Goal: Information Seeking & Learning: Learn about a topic

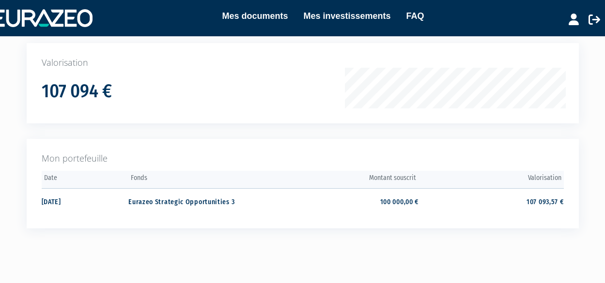
scroll to position [149, 0]
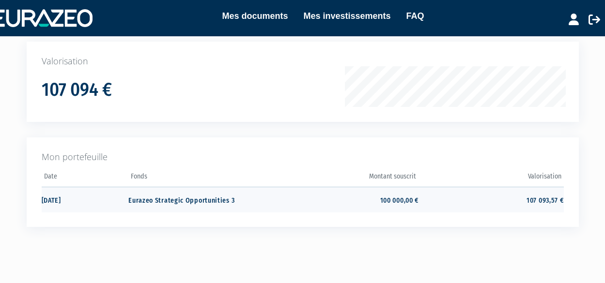
click at [211, 199] on td "Eurazeo Strategic Opportunities 3" at bounding box center [200, 200] width 145 height 26
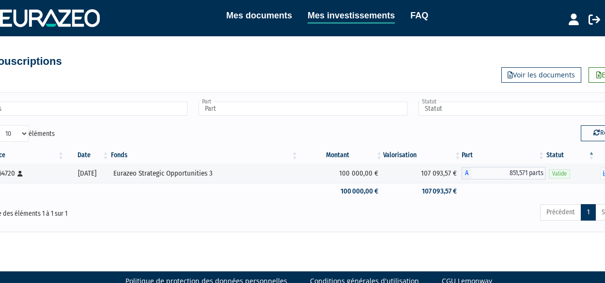
scroll to position [0, 0]
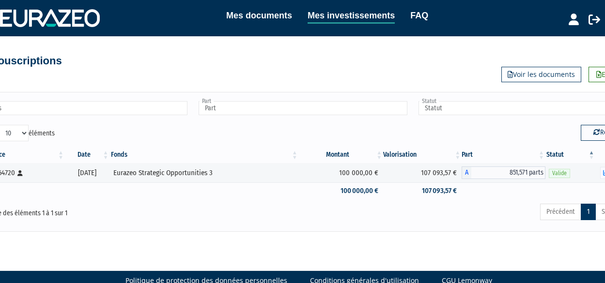
click at [226, 202] on div "Référence Date Fonds Montant Valorisation Part Statut ESO 3-64720 [Français] Pe…" at bounding box center [302, 173] width 667 height 59
click at [18, 173] on icon at bounding box center [19, 173] width 5 height 6
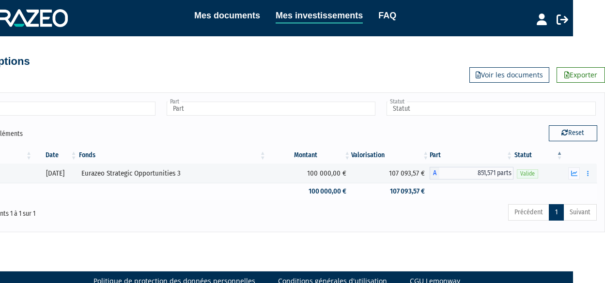
scroll to position [0, 32]
click at [510, 76] on link "Voir les documents" at bounding box center [509, 74] width 80 height 15
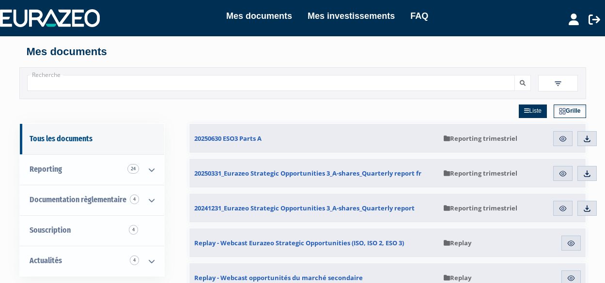
click at [259, 16] on link "Mes documents" at bounding box center [259, 16] width 66 height 14
click at [346, 15] on link "Mes investissements" at bounding box center [350, 16] width 87 height 14
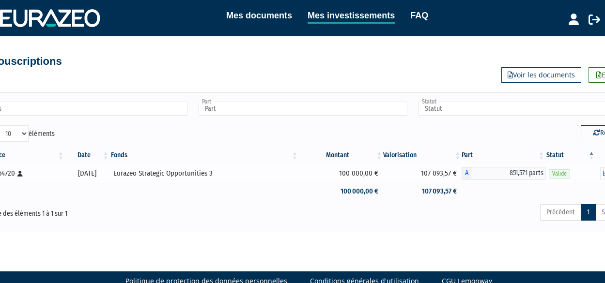
click at [20, 176] on icon at bounding box center [19, 174] width 5 height 6
click at [10, 174] on div "ESO 3-64720 [Français] Personne physique" at bounding box center [20, 174] width 83 height 10
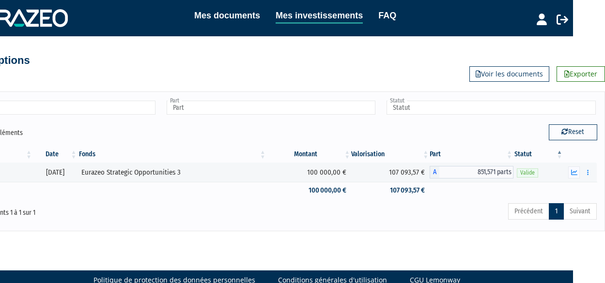
scroll to position [1, 32]
click at [489, 77] on link "Voir les documents" at bounding box center [509, 73] width 80 height 15
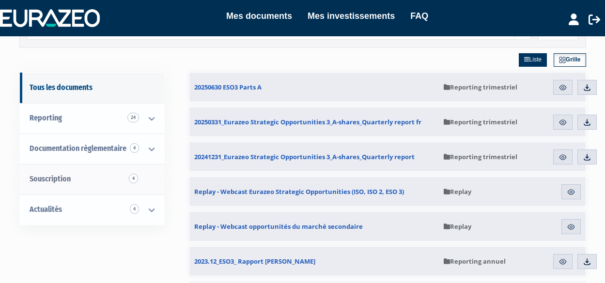
scroll to position [53, 0]
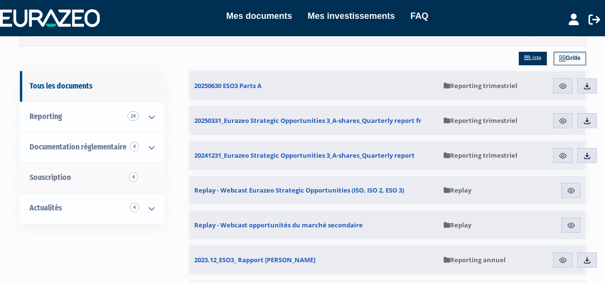
click at [135, 177] on span "4" at bounding box center [133, 177] width 9 height 10
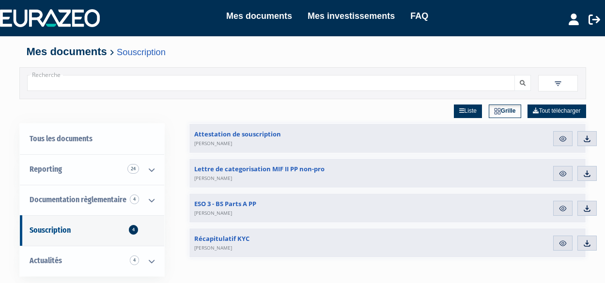
click at [577, 23] on icon at bounding box center [573, 20] width 10 height 12
click at [540, 40] on link "Mon profil" at bounding box center [556, 40] width 77 height 14
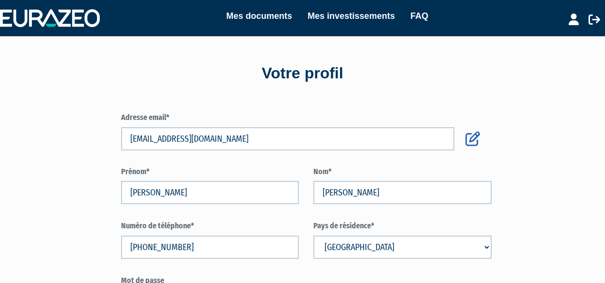
click at [239, 18] on link "Mes documents" at bounding box center [259, 16] width 66 height 14
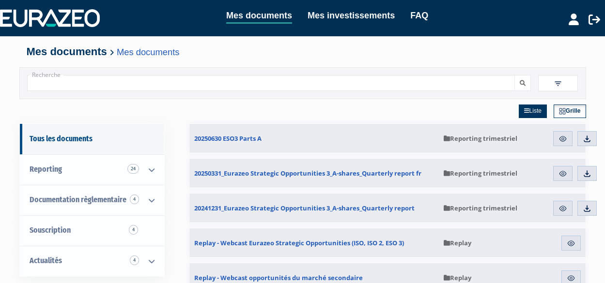
click at [69, 18] on img at bounding box center [50, 17] width 100 height 17
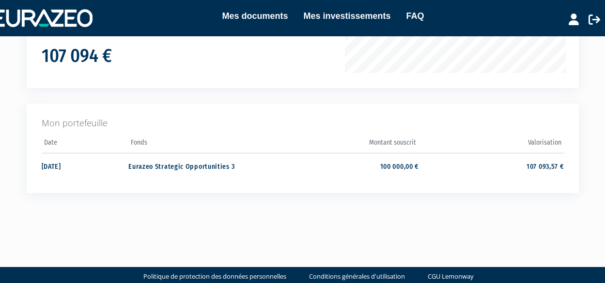
scroll to position [184, 0]
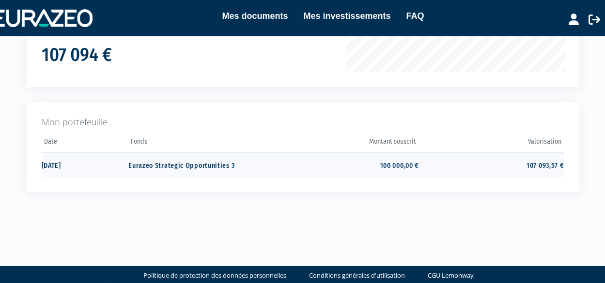
click at [186, 165] on td "Eurazeo Strategic Opportunities 3" at bounding box center [200, 165] width 145 height 26
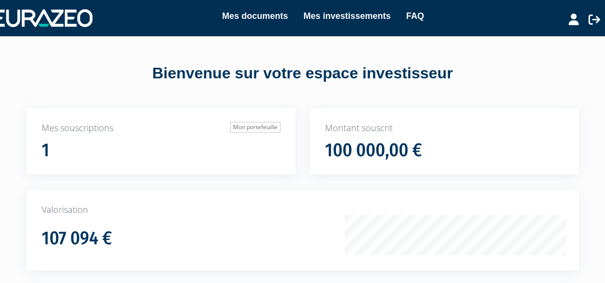
click at [245, 16] on link "Mes documents" at bounding box center [255, 16] width 66 height 14
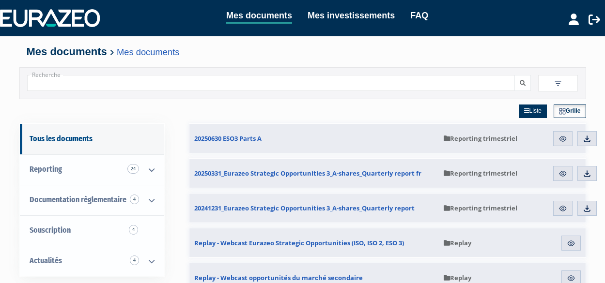
click at [361, 19] on link "Mes investissements" at bounding box center [350, 16] width 87 height 14
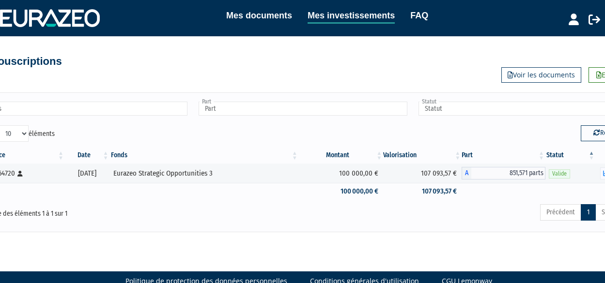
click at [425, 16] on link "FAQ" at bounding box center [419, 16] width 18 height 14
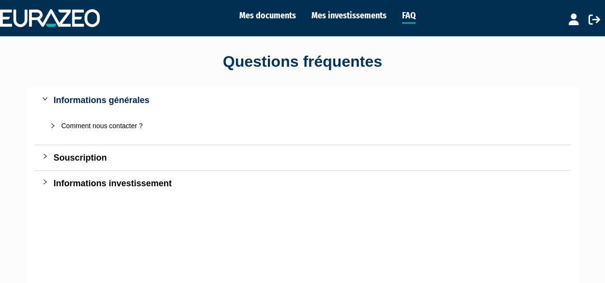
click at [257, 17] on link "Mes documents" at bounding box center [267, 16] width 57 height 14
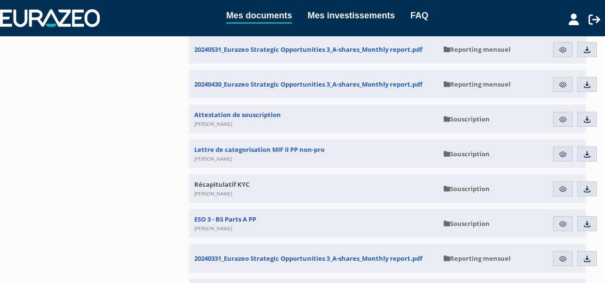
scroll to position [439, 0]
click at [227, 184] on span "Récapitulatif KYC [PERSON_NAME]" at bounding box center [221, 187] width 55 height 17
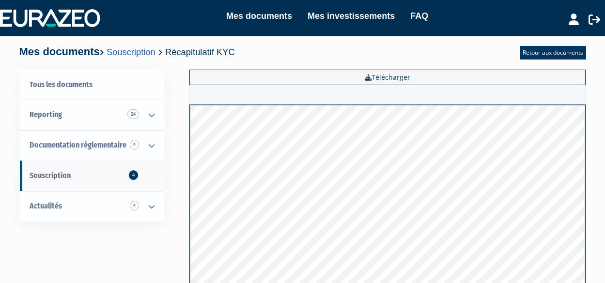
click at [132, 174] on span "4" at bounding box center [133, 175] width 9 height 10
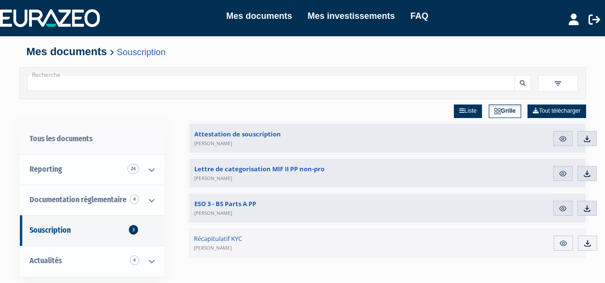
click at [63, 141] on link "Tous les documents" at bounding box center [92, 139] width 144 height 31
